Goal: Information Seeking & Learning: Learn about a topic

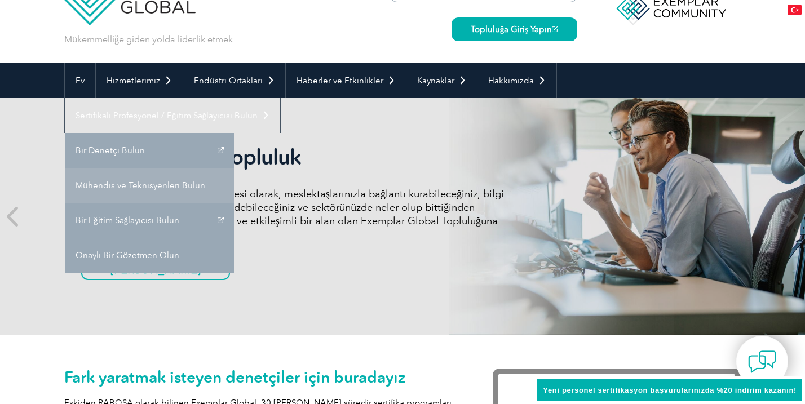
scroll to position [44, 0]
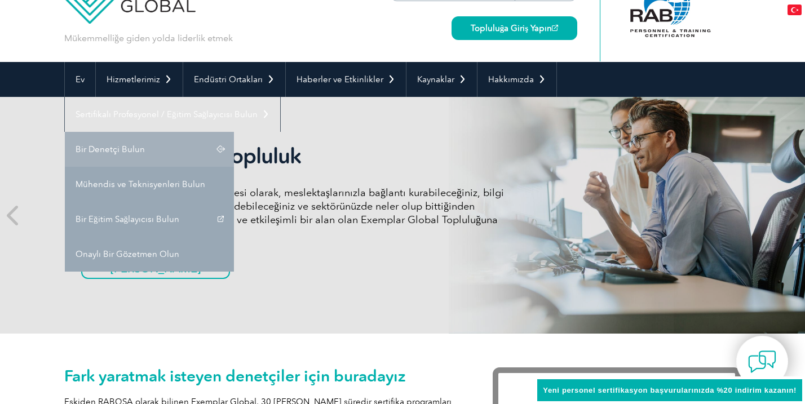
click at [99, 148] on font "Bir Denetçi Bulun" at bounding box center [110, 149] width 69 height 10
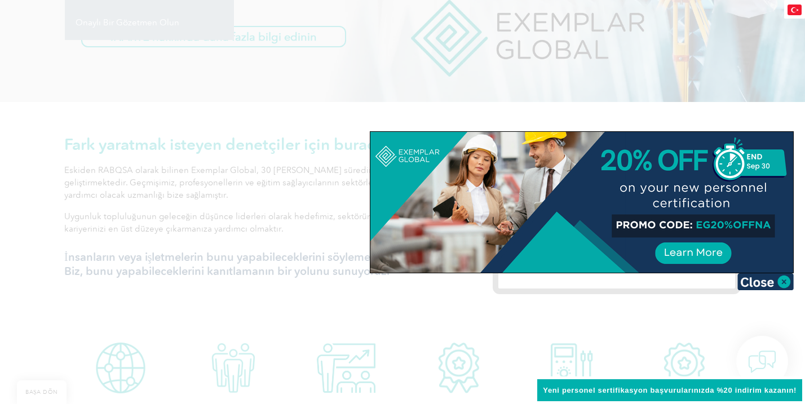
scroll to position [296, 0]
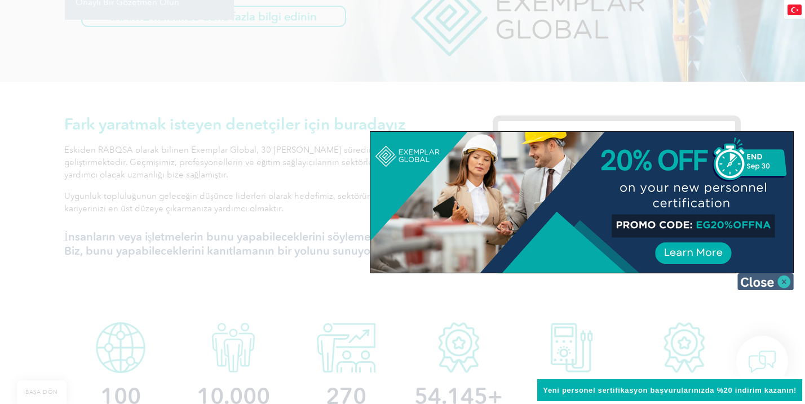
click at [784, 282] on img at bounding box center [766, 282] width 56 height 17
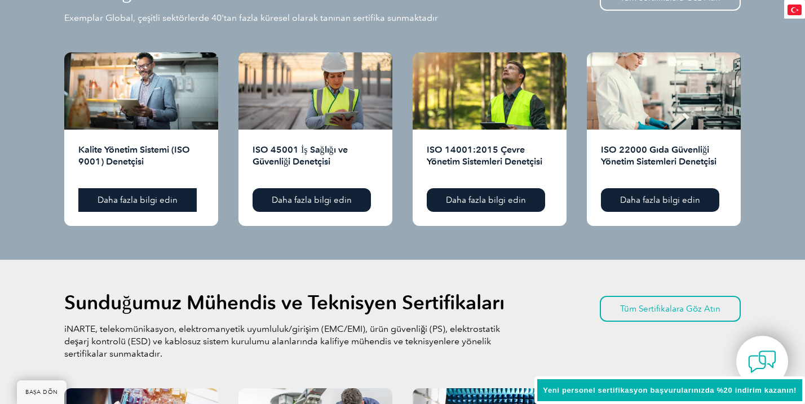
scroll to position [1149, 0]
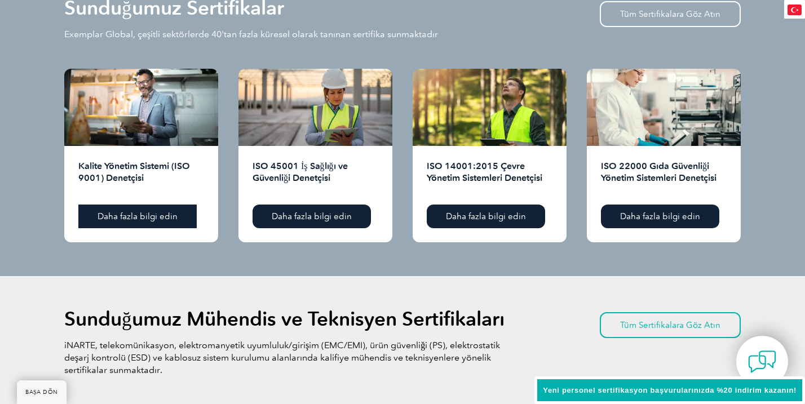
click at [145, 212] on font "Daha fazla bilgi edin" at bounding box center [138, 217] width 80 height 10
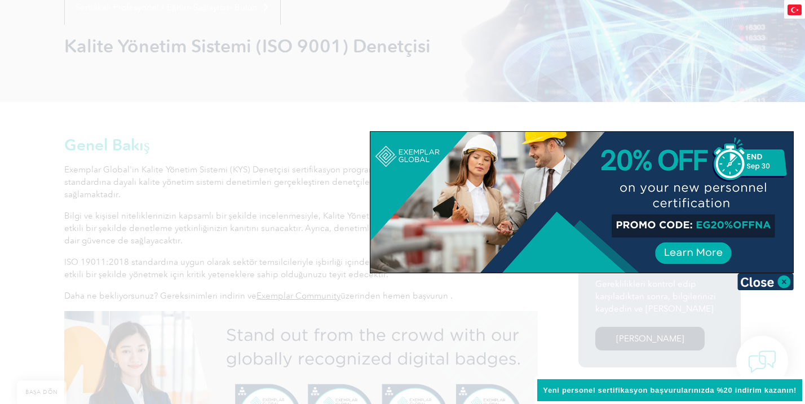
scroll to position [152, 0]
click at [781, 284] on img at bounding box center [766, 282] width 56 height 17
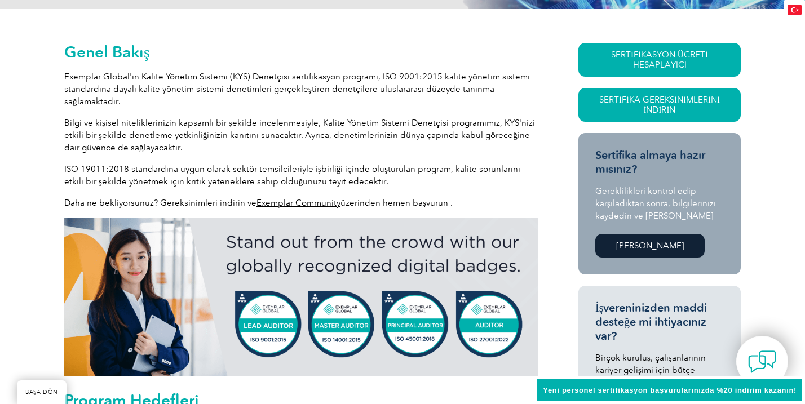
scroll to position [271, 0]
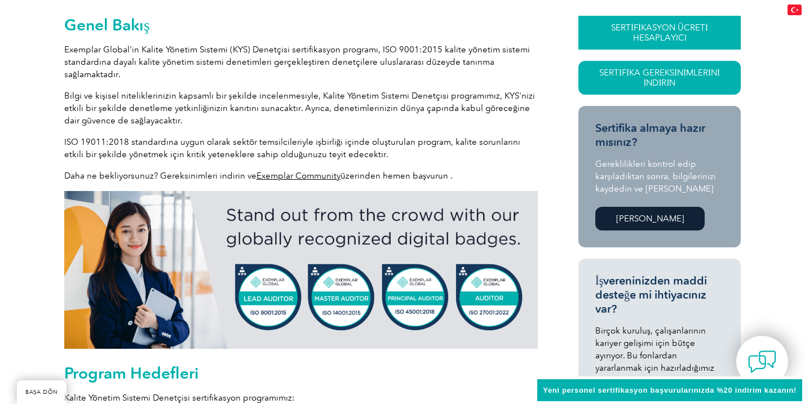
click at [655, 27] on font "SERTİFİKASYON ÜCRETİ HESAPLAYICI" at bounding box center [659, 33] width 97 height 20
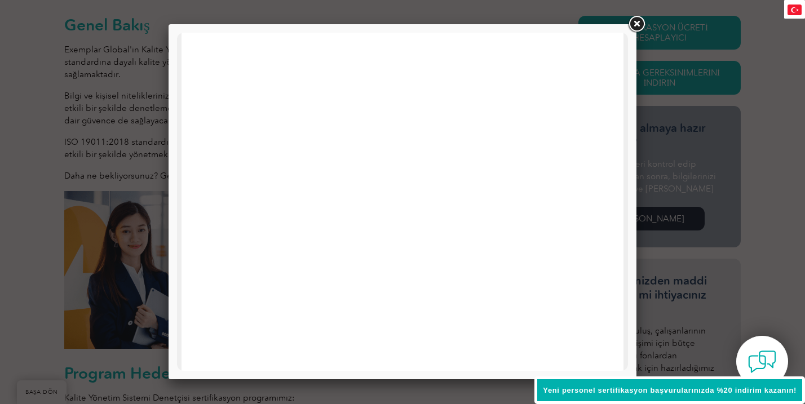
scroll to position [248, 0]
click at [639, 22] on link at bounding box center [637, 24] width 20 height 20
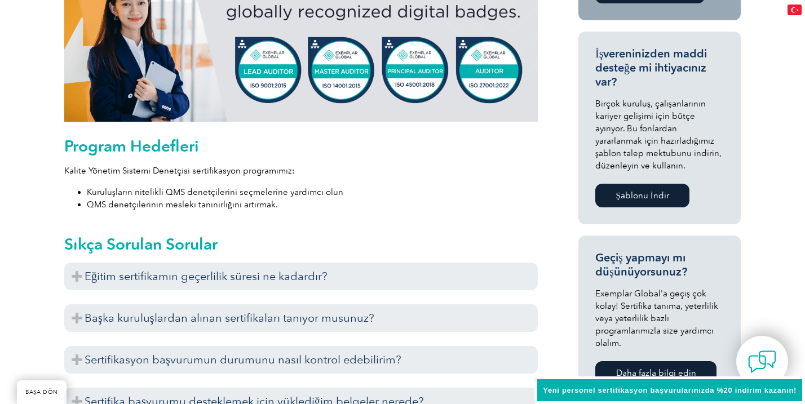
scroll to position [500, 0]
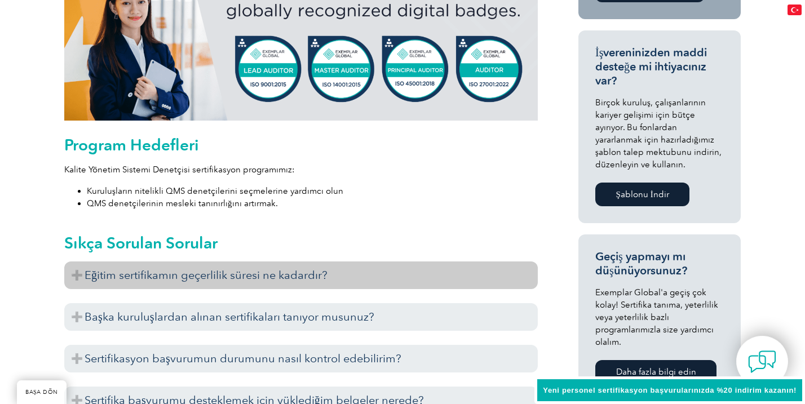
click at [312, 283] on h3 "Eğitim sertifikamın geçerlilik süresi ne kadardır?" at bounding box center [301, 276] width 474 height 28
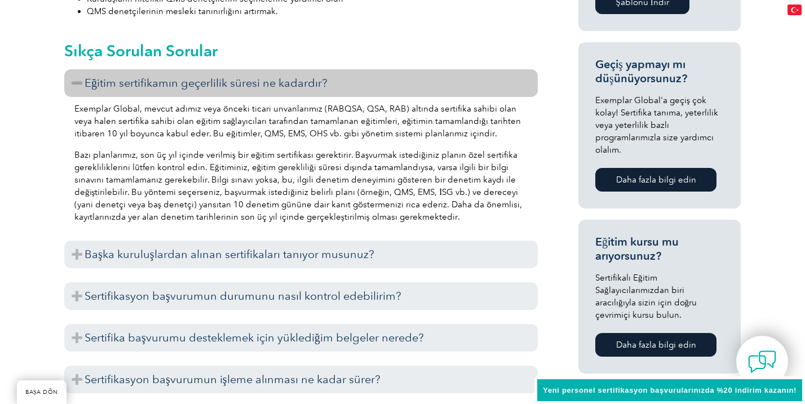
scroll to position [716, 0]
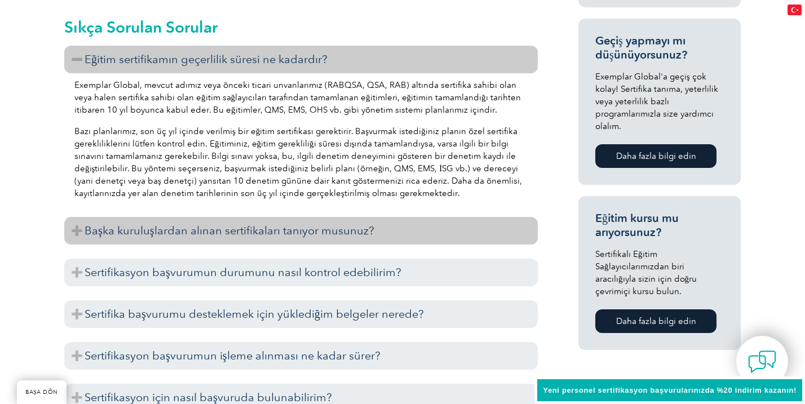
click at [303, 227] on font "Başka kuruluşlardan alınan sertifikaları tanıyor musunuz?" at bounding box center [230, 231] width 290 height 14
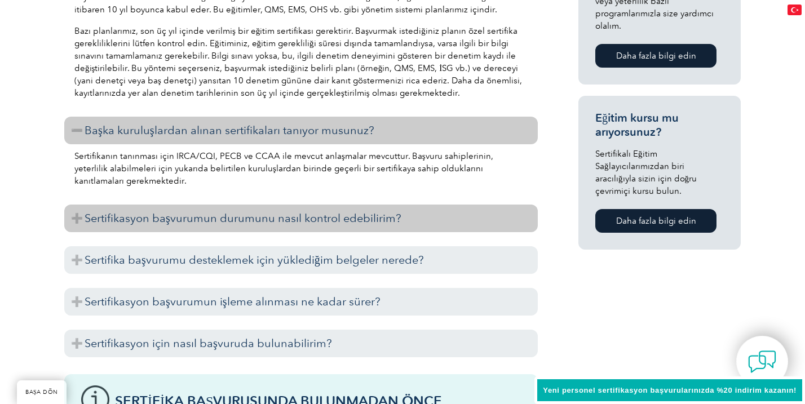
scroll to position [817, 0]
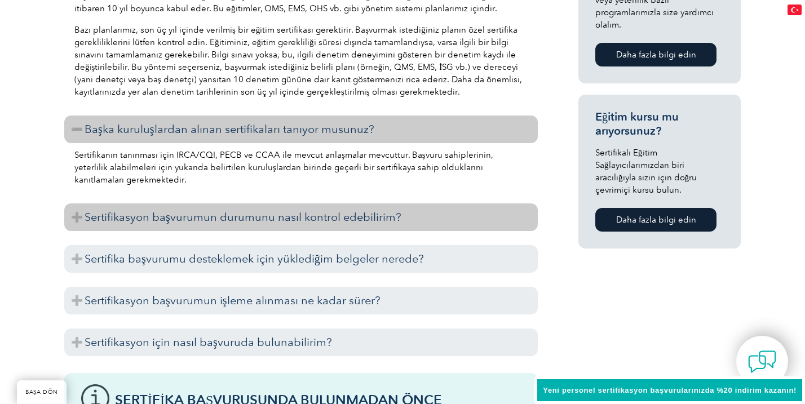
click at [293, 221] on font "Sertifikasyon başvurumun durumunu nasıl kontrol edebilirim?" at bounding box center [243, 217] width 317 height 14
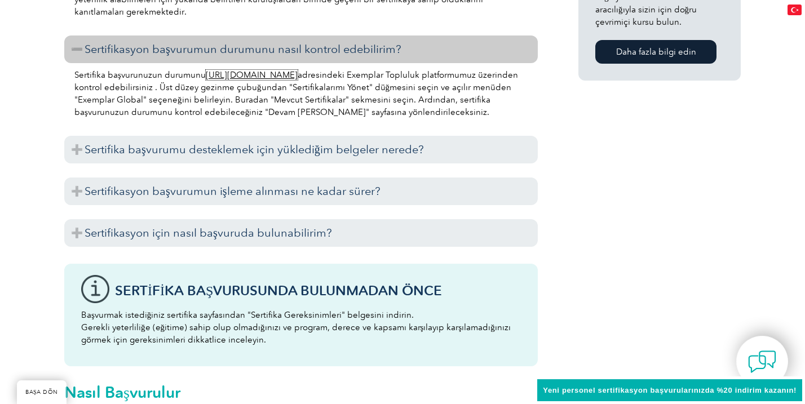
scroll to position [1007, 0]
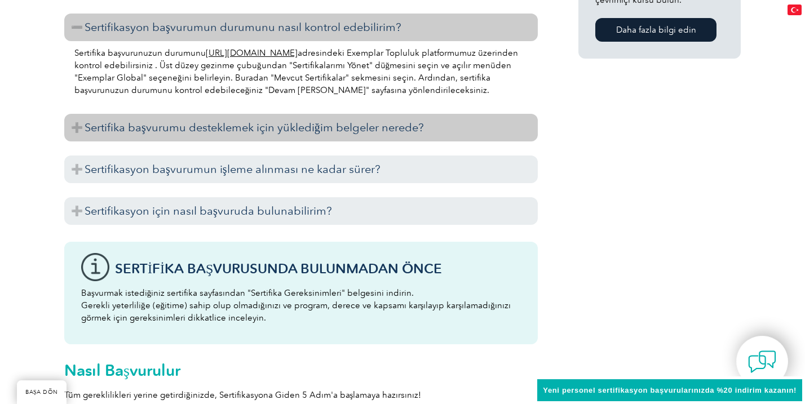
click at [224, 128] on font "Sertifika başvurumu desteklemek için yüklediğim belgeler nerede?" at bounding box center [255, 128] width 340 height 14
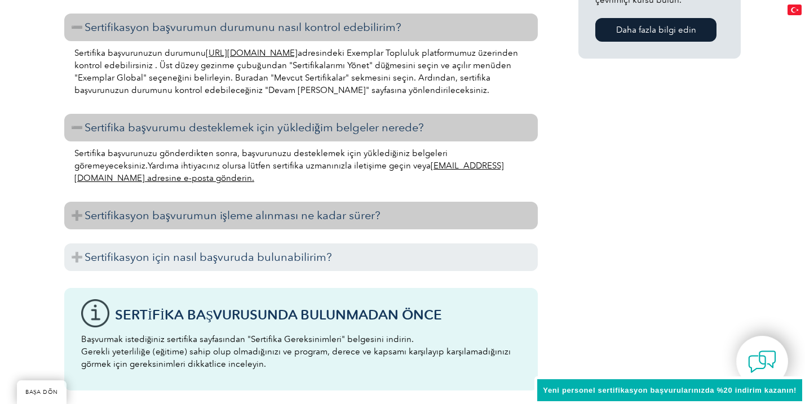
click at [244, 221] on font "Sertifikasyon başvurumun işleme alınması ne kadar sürer?" at bounding box center [233, 216] width 296 height 14
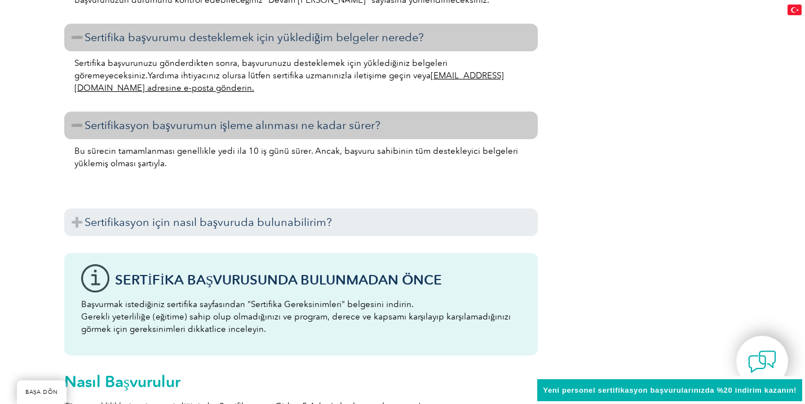
scroll to position [1108, 0]
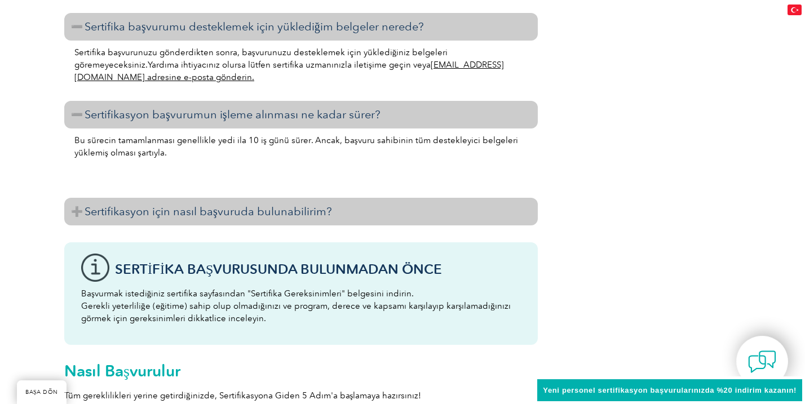
click at [243, 214] on font "Sertifikasyon için nasıl başvuruda bulunabilirim?" at bounding box center [209, 212] width 248 height 14
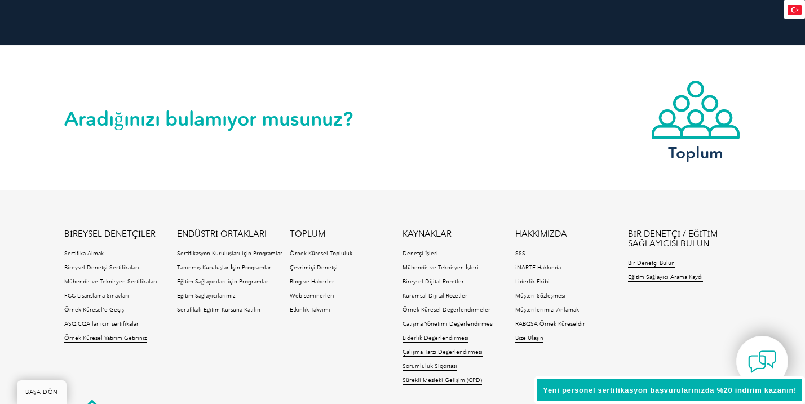
scroll to position [2424, 0]
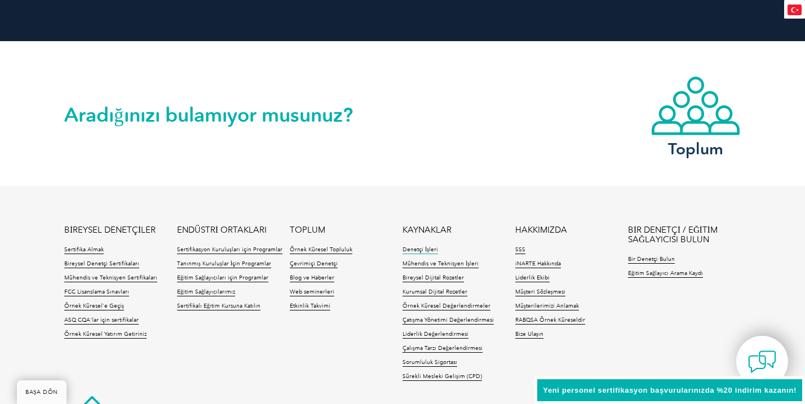
click at [408, 246] on font "Denetçi İşleri" at bounding box center [421, 249] width 36 height 7
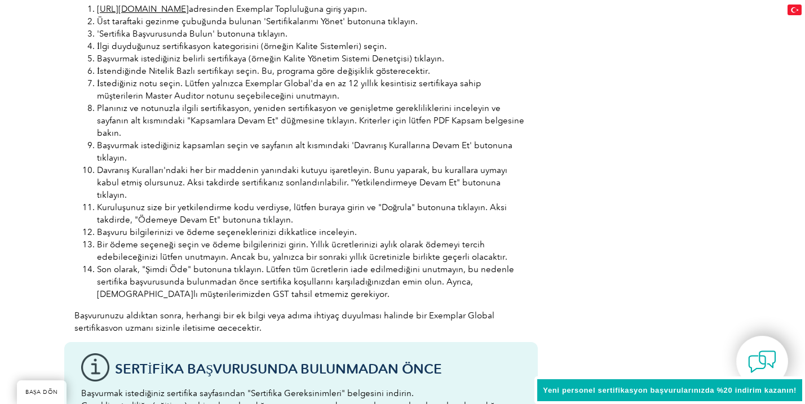
scroll to position [1516, 0]
